Goal: Task Accomplishment & Management: Use online tool/utility

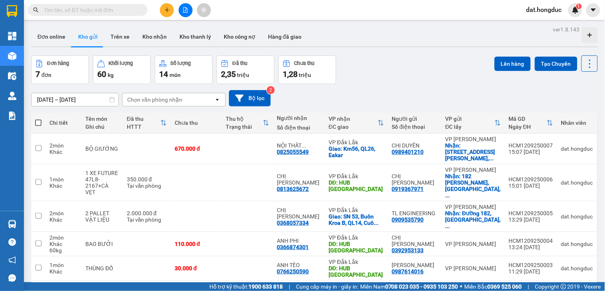
click at [37, 124] on span at bounding box center [38, 123] width 6 height 6
click at [38, 119] on input "checkbox" at bounding box center [38, 119] width 0 height 0
checkbox input "true"
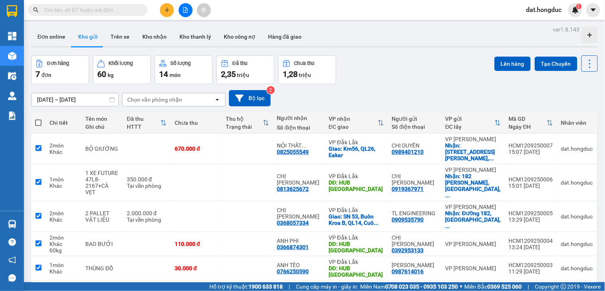
checkbox input "true"
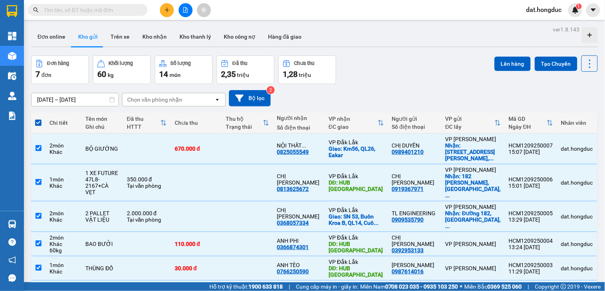
click at [55, 99] on input "[DATE] – [DATE]" at bounding box center [75, 99] width 87 height 13
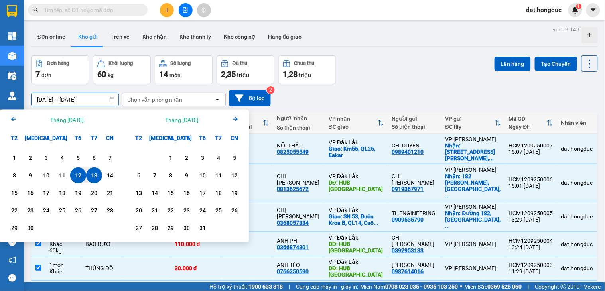
click at [62, 174] on div "11" at bounding box center [62, 176] width 11 height 10
click at [93, 173] on div "13" at bounding box center [94, 176] width 11 height 10
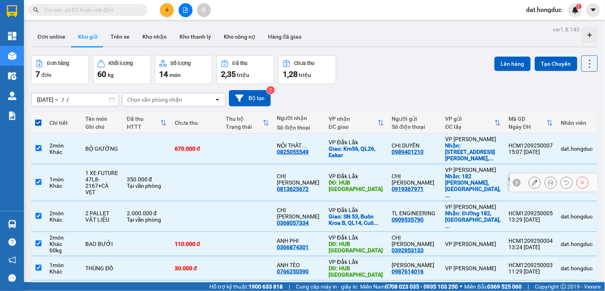
type input "[DATE] – [DATE]"
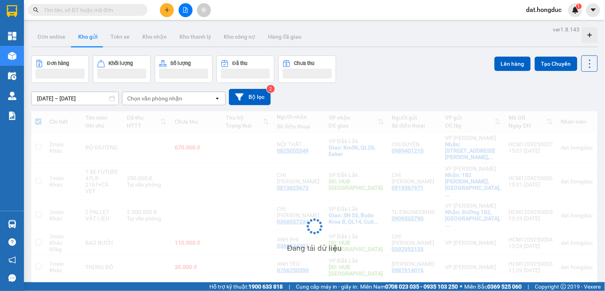
checkbox input "false"
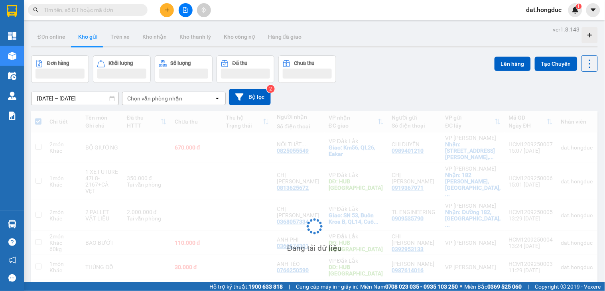
checkbox input "false"
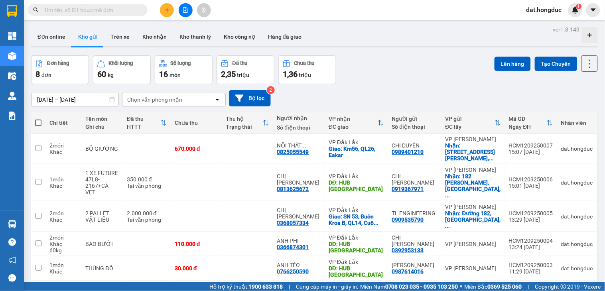
click at [35, 121] on span at bounding box center [38, 123] width 6 height 6
click at [38, 119] on input "checkbox" at bounding box center [38, 119] width 0 height 0
checkbox input "true"
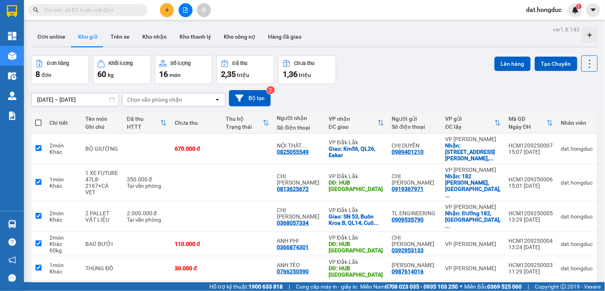
checkbox input "true"
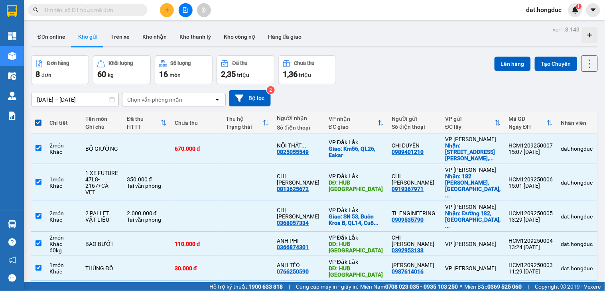
click at [504, 65] on button "Lên hàng" at bounding box center [513, 64] width 36 height 14
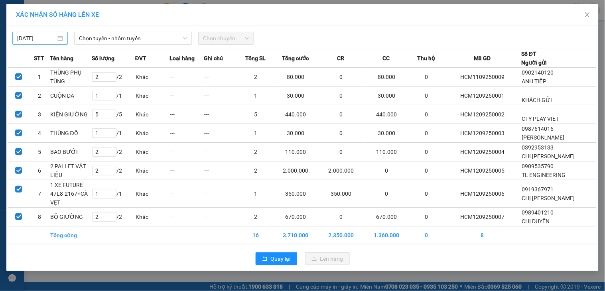
click at [41, 38] on body "Kết quả tìm kiếm ( 0 ) Bộ lọc No Data dat.hongduc 1 Tổng Quan Kho hàng mới Điều…" at bounding box center [302, 145] width 605 height 291
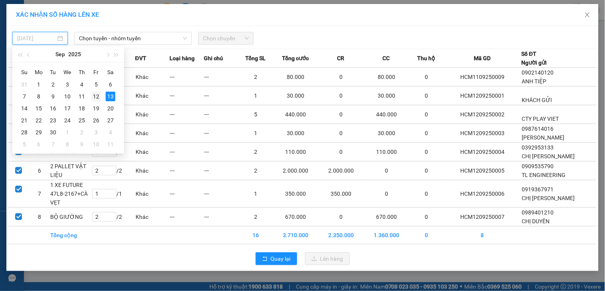
click at [93, 98] on div "12" at bounding box center [96, 97] width 10 height 10
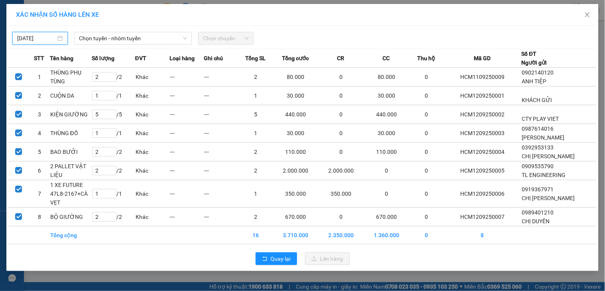
type input "[DATE]"
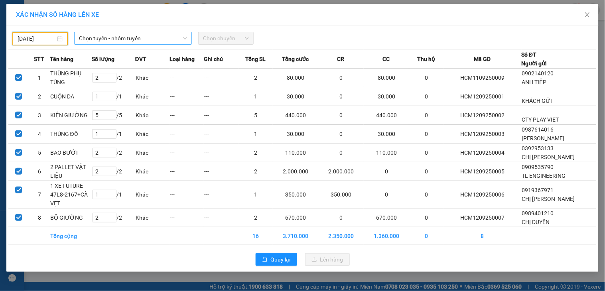
click at [128, 38] on span "Chọn tuyến - nhóm tuyến" at bounding box center [133, 38] width 108 height 12
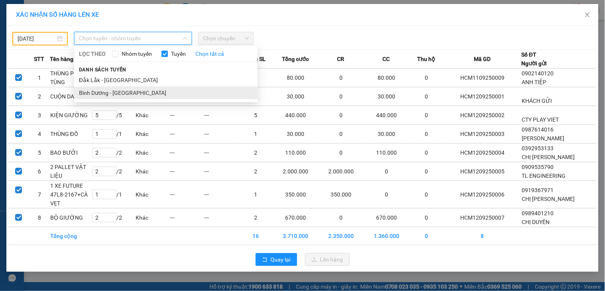
click at [112, 93] on li "Bình Dương - [GEOGRAPHIC_DATA]" at bounding box center [166, 93] width 184 height 13
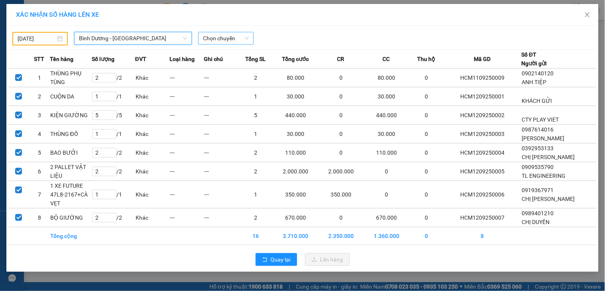
click at [210, 39] on span "Chọn chuyến" at bounding box center [226, 38] width 46 height 12
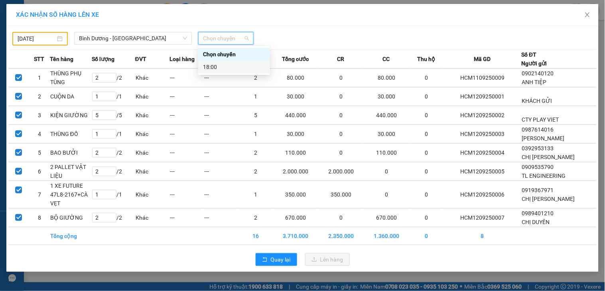
click at [227, 65] on div "18:00" at bounding box center [234, 67] width 62 height 9
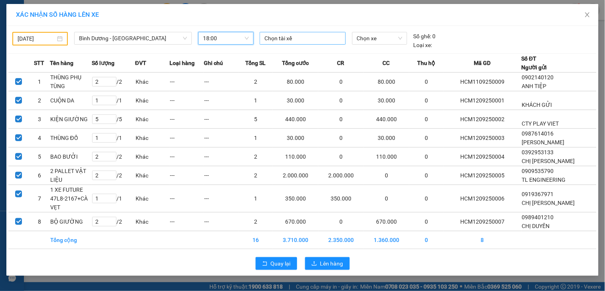
click at [315, 38] on div at bounding box center [303, 39] width 82 height 10
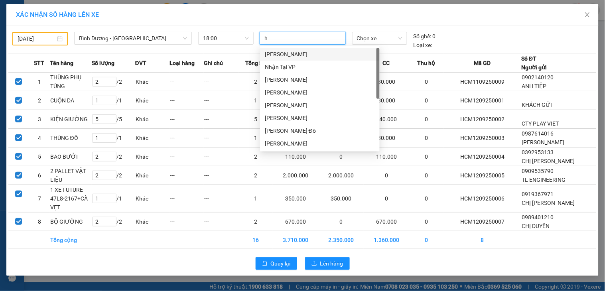
type input "hà"
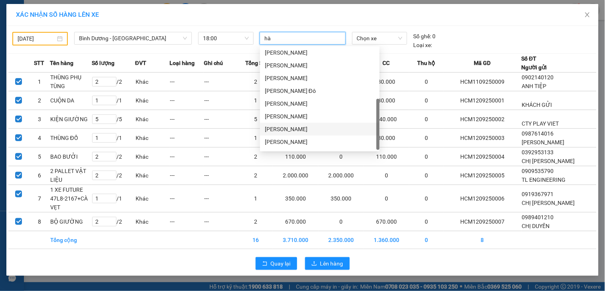
scroll to position [51, 0]
click at [292, 140] on div "[PERSON_NAME]" at bounding box center [320, 144] width 110 height 9
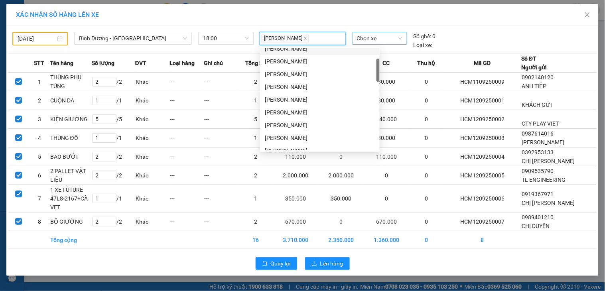
click at [371, 33] on span "Chọn xe" at bounding box center [379, 38] width 45 height 12
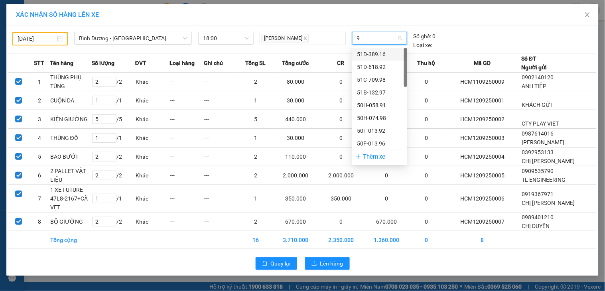
type input "94"
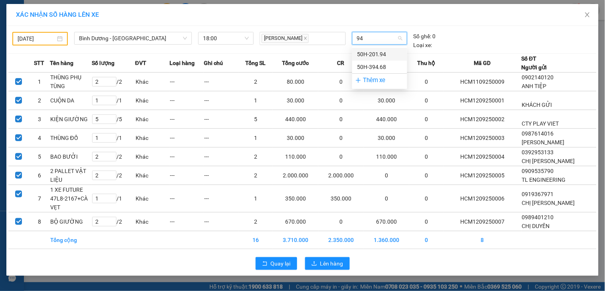
click at [377, 56] on div "50H-201.94" at bounding box center [379, 54] width 45 height 9
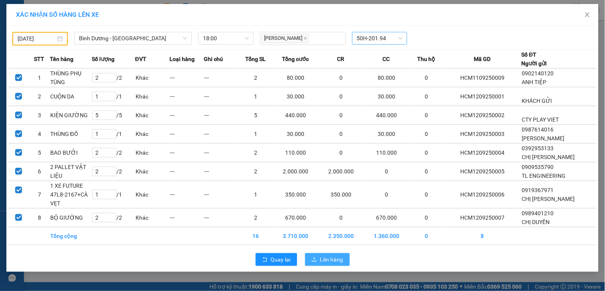
click at [328, 259] on span "Lên hàng" at bounding box center [331, 259] width 23 height 9
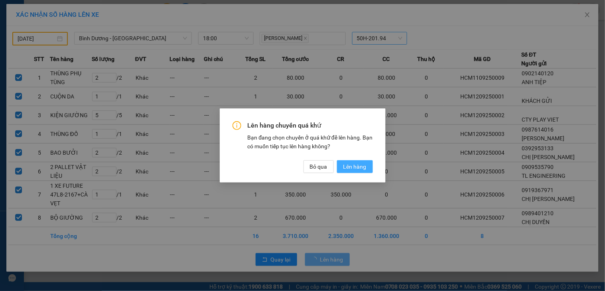
click at [363, 165] on span "Lên hàng" at bounding box center [355, 166] width 23 height 9
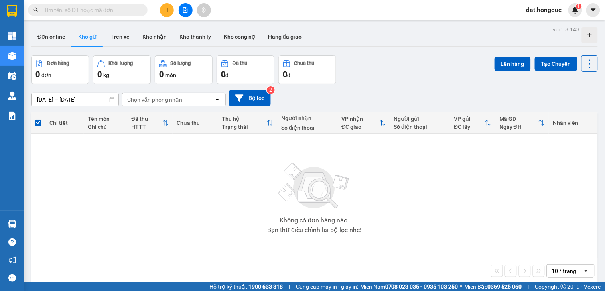
click at [109, 7] on input "text" at bounding box center [91, 10] width 94 height 9
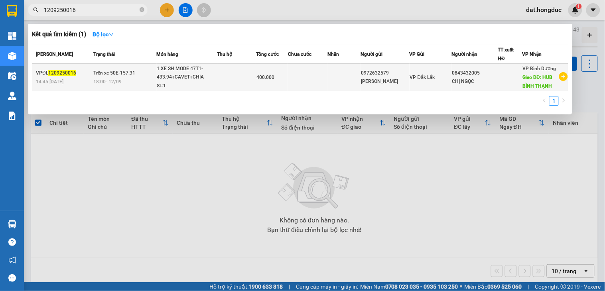
type input "1209250016"
click at [65, 73] on span "1209250016" at bounding box center [62, 73] width 28 height 6
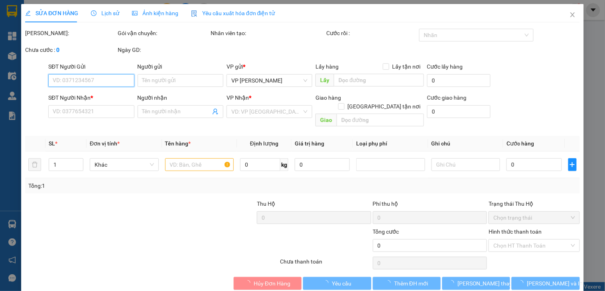
type input "0972632579"
type input "[PERSON_NAME]"
type input "0843432005"
type input "CHỊ NGỌC"
type input "HUB BÌNH THẠNH"
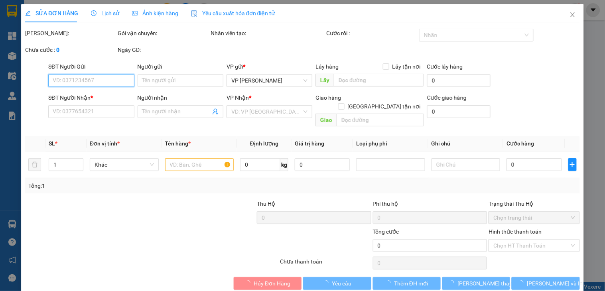
type input "400.000"
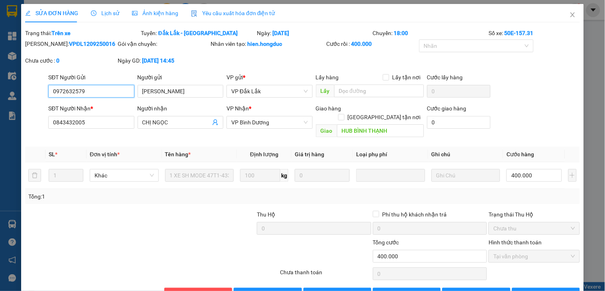
scroll to position [16, 0]
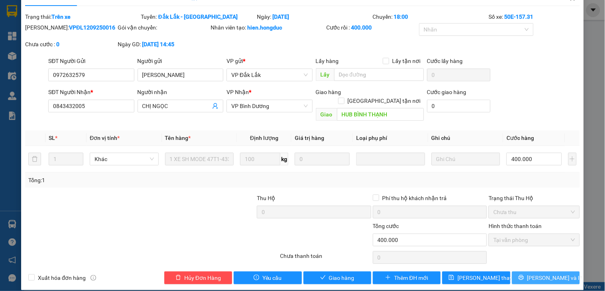
click at [539, 274] on span "[PERSON_NAME] và In" at bounding box center [555, 278] width 56 height 9
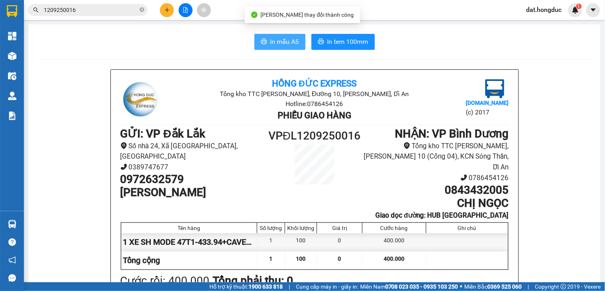
click at [270, 40] on span "In mẫu A5" at bounding box center [284, 42] width 29 height 10
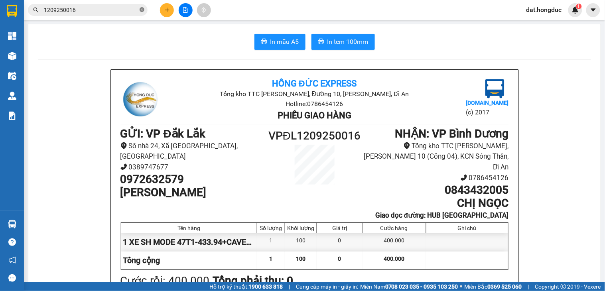
click at [142, 8] on icon "close-circle" at bounding box center [142, 9] width 5 height 5
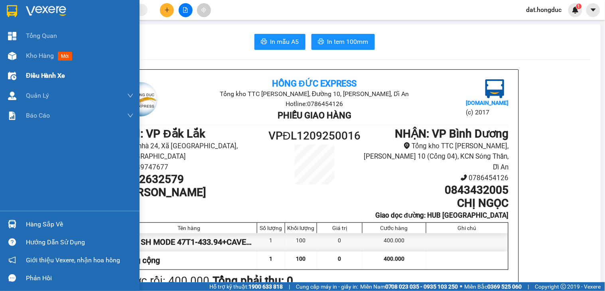
click at [35, 57] on span "Kho hàng" at bounding box center [40, 56] width 28 height 8
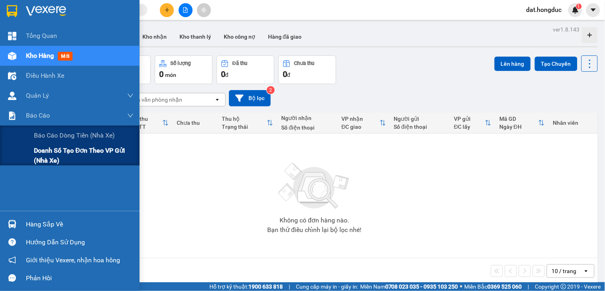
click at [64, 160] on span "Doanh số tạo đơn theo VP gửi (nhà xe)" at bounding box center [84, 156] width 100 height 20
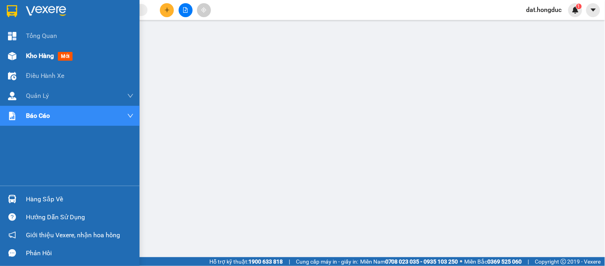
click at [31, 57] on span "Kho hàng" at bounding box center [40, 56] width 28 height 8
